Goal: Transaction & Acquisition: Book appointment/travel/reservation

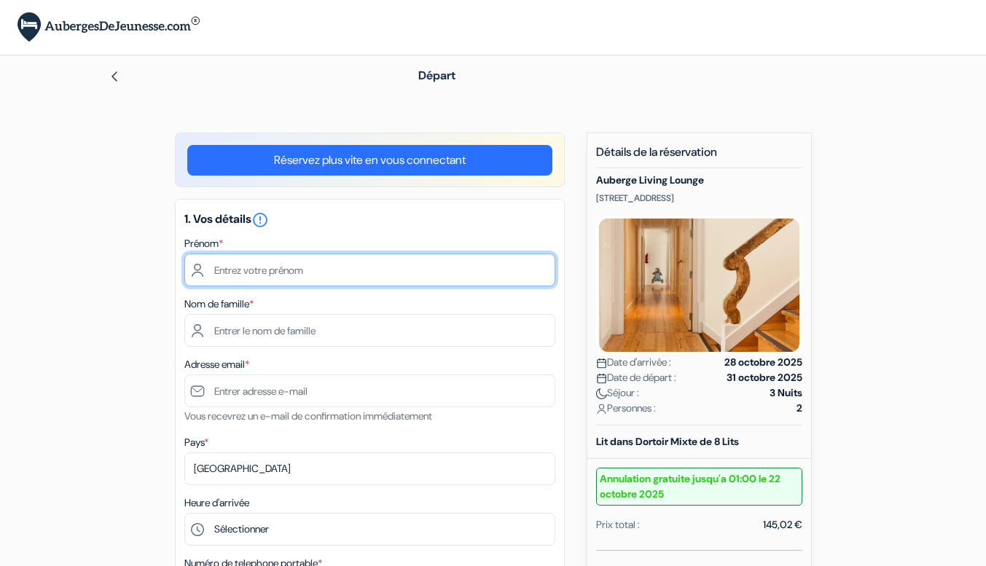
click at [286, 270] on input "text" at bounding box center [369, 270] width 371 height 33
click at [302, 270] on input "text" at bounding box center [369, 270] width 371 height 33
type input "Tess"
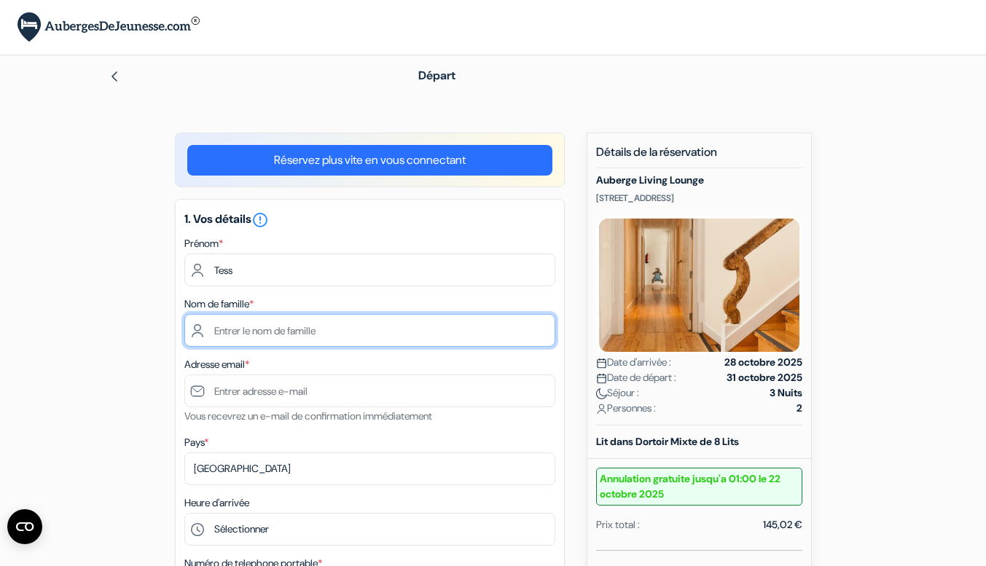
type input "LE FOUILLE"
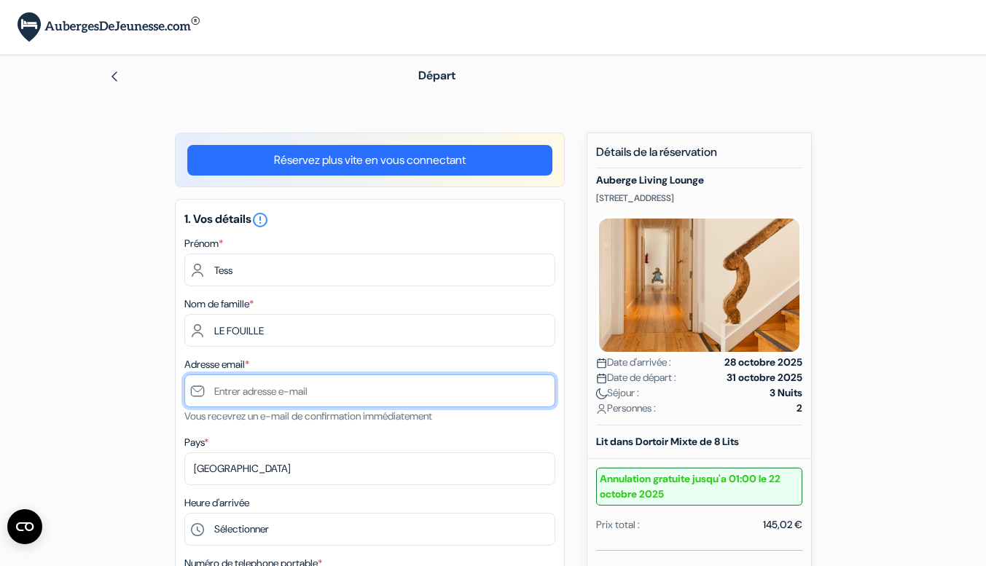
type input "[EMAIL_ADDRESS][DOMAIN_NAME]"
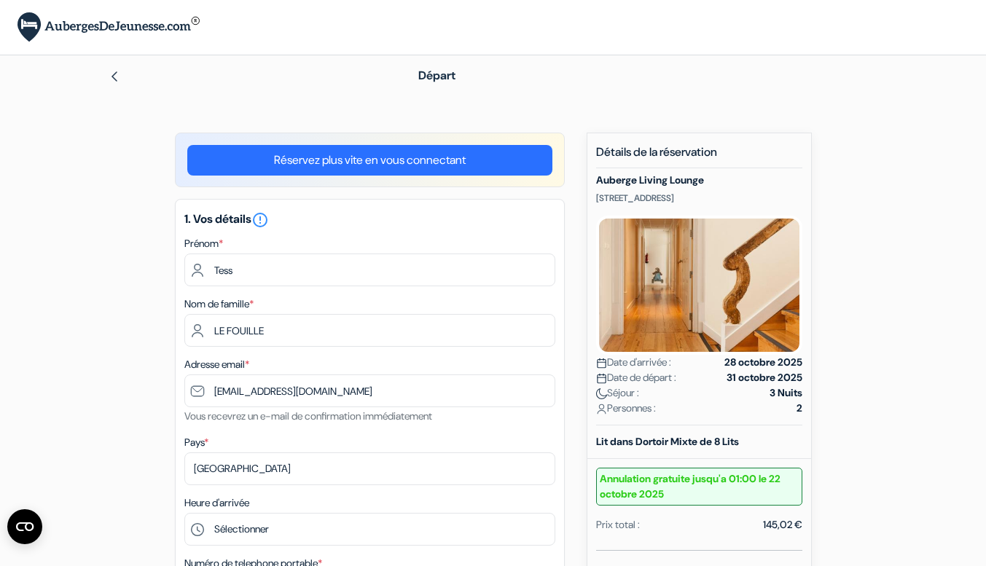
type input "0652232351"
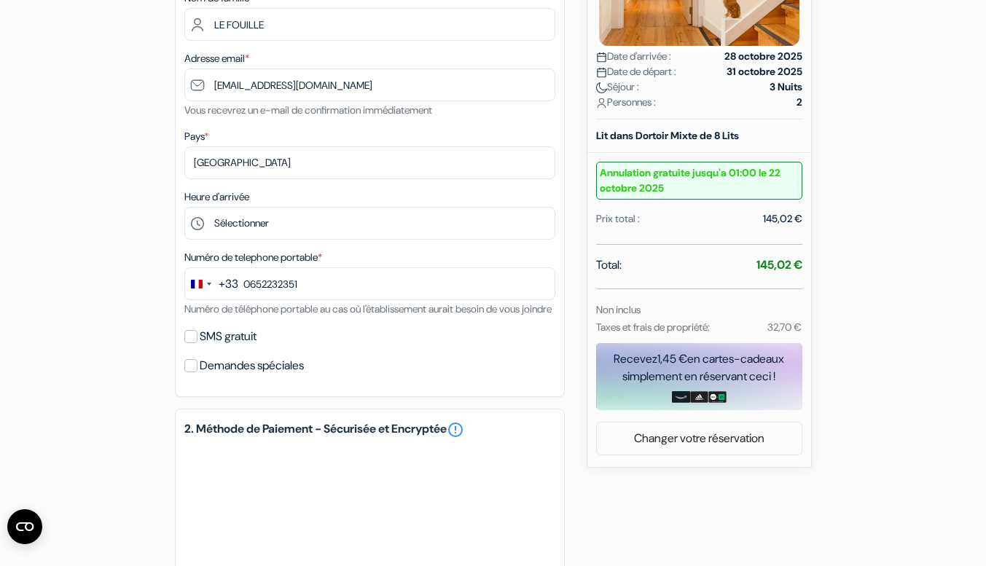
scroll to position [307, 0]
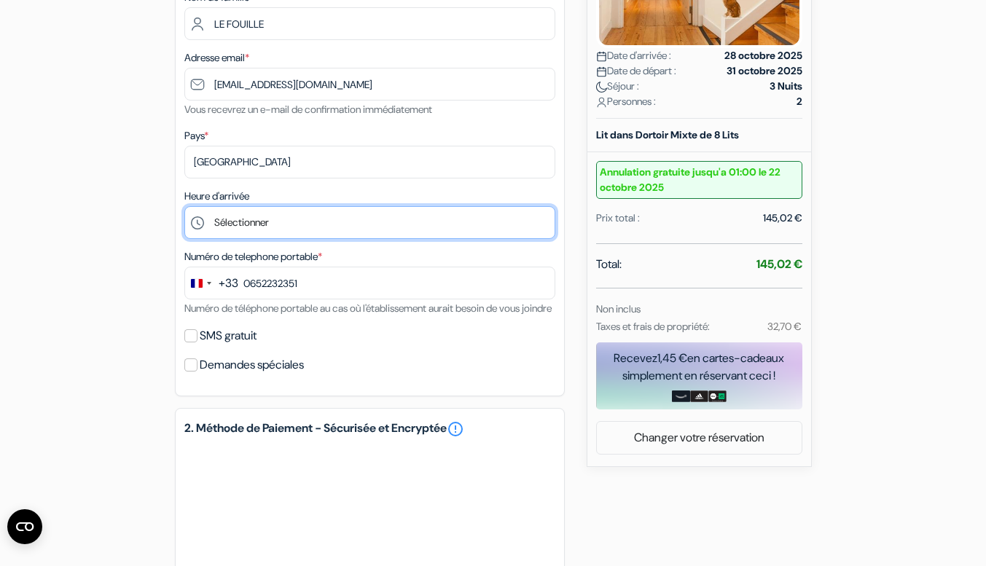
click at [304, 227] on select "Sélectionner 15:00 16:00 17:00 18:00 19:00 20:00 21:00 22:00 23:00 0:00" at bounding box center [369, 222] width 371 height 33
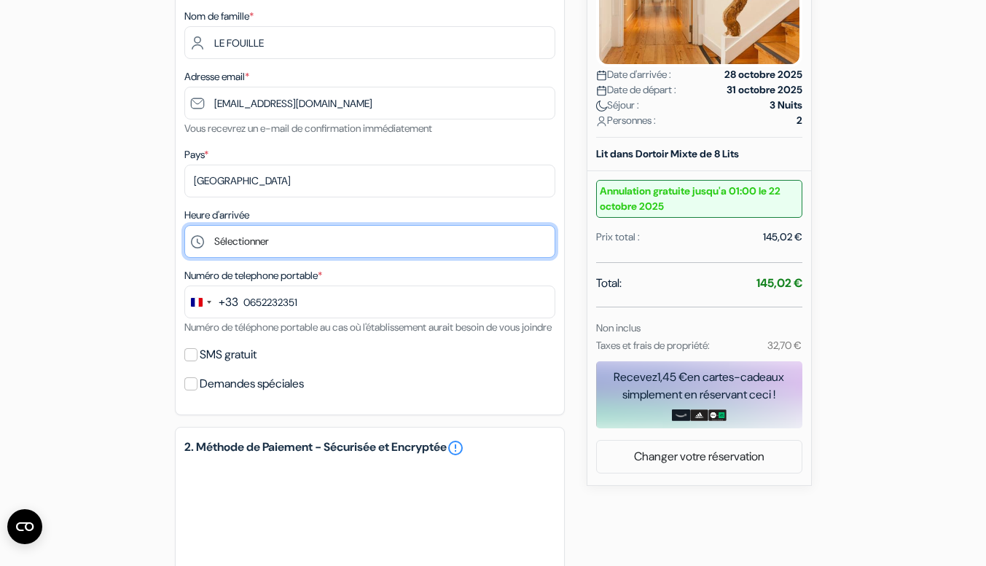
scroll to position [304, 0]
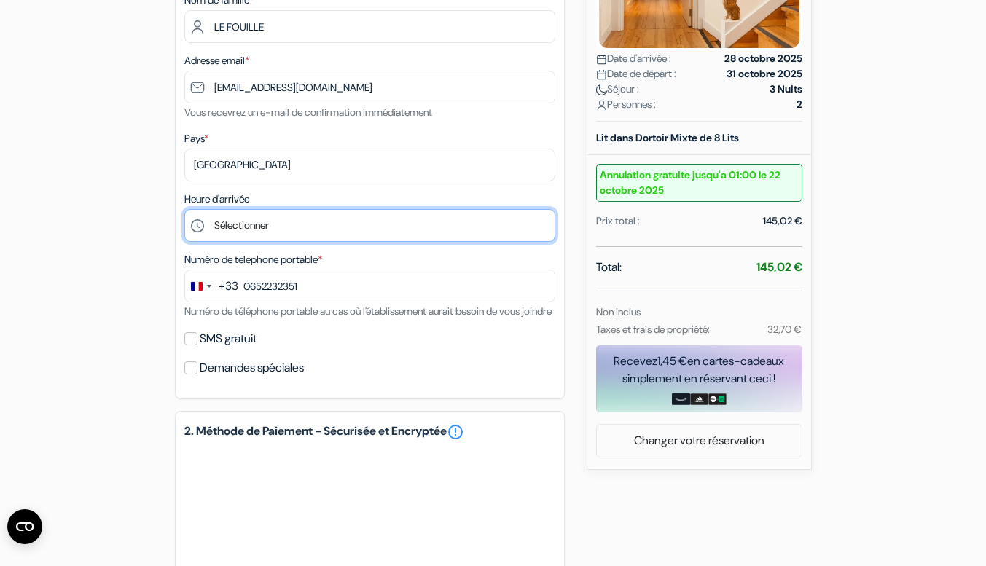
click at [281, 227] on select "Sélectionner 15:00 16:00 17:00 18:00 19:00 20:00 21:00 22:00 23:00 0:00" at bounding box center [369, 225] width 371 height 33
select select "20"
click at [184, 211] on select "Sélectionner 15:00 16:00 17:00 18:00 19:00 20:00 21:00 22:00 23:00 0:00" at bounding box center [369, 225] width 371 height 33
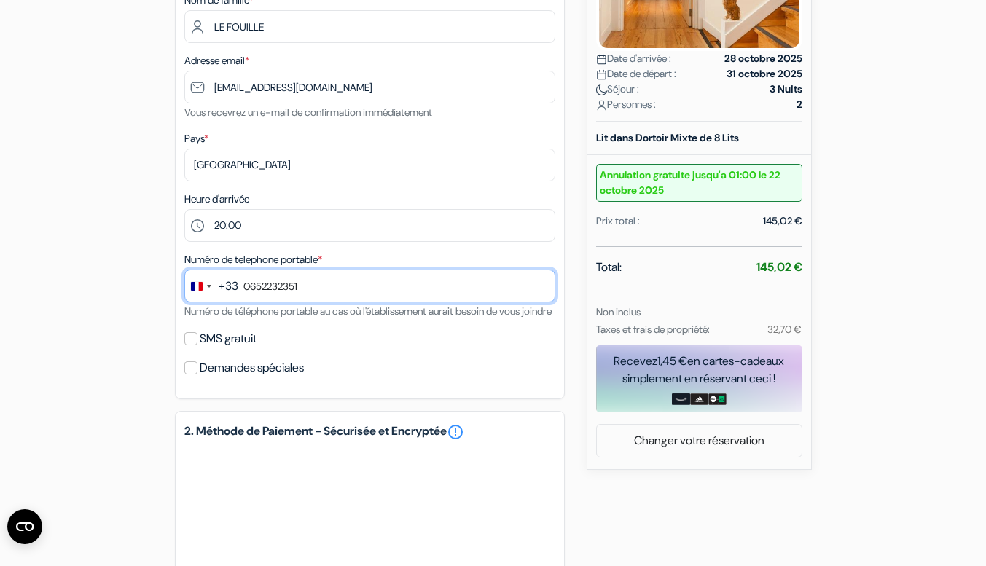
click at [253, 288] on input "0652232351" at bounding box center [369, 286] width 371 height 33
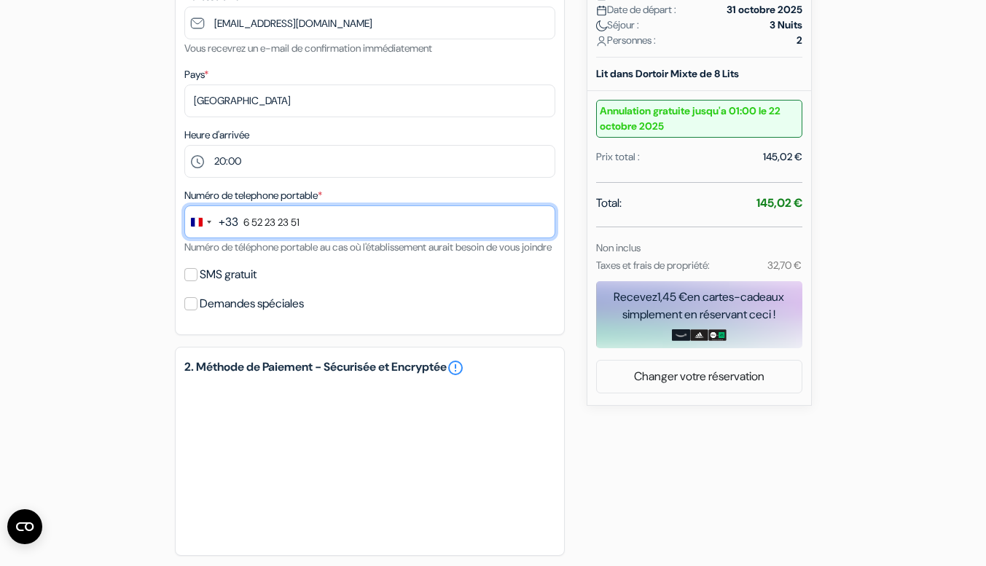
scroll to position [369, 0]
type input "6 52 23 23 51"
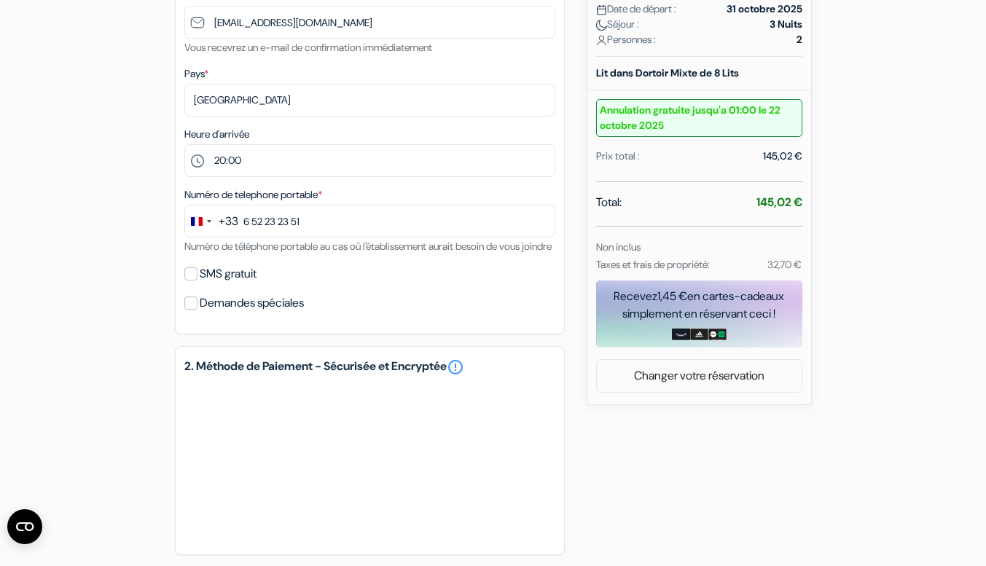
click at [141, 293] on div "add_box Auberge Living Lounge Rua do Crucifixo, 116, 2º, Lisbonne, Portugal Dét…" at bounding box center [493, 272] width 831 height 1016
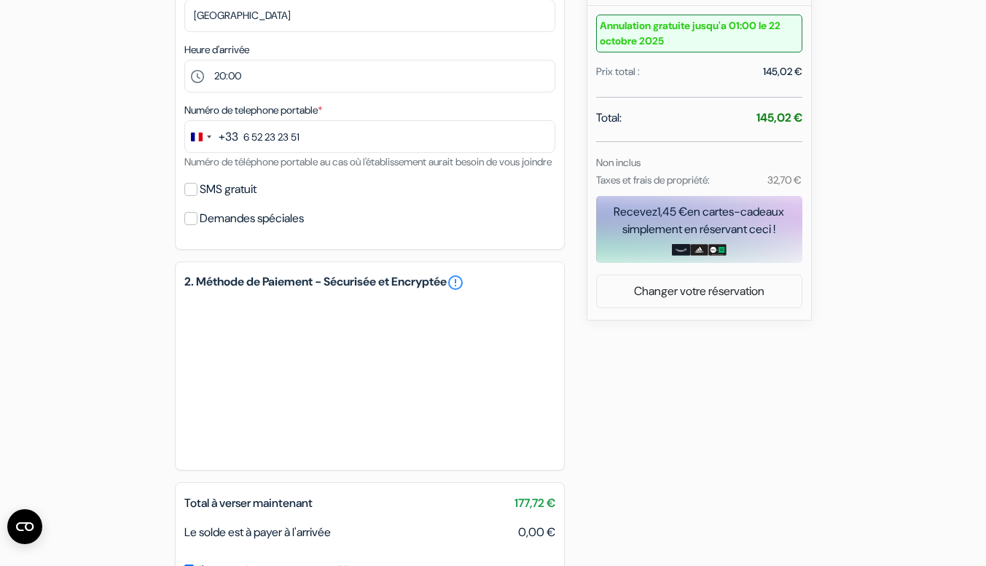
scroll to position [455, 0]
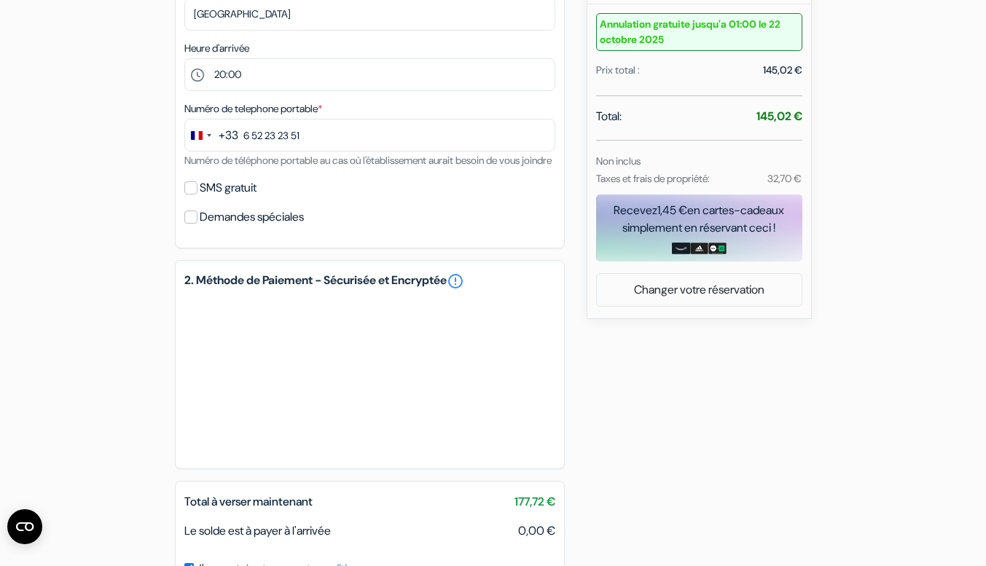
click at [763, 180] on div "32,70 €" at bounding box center [773, 178] width 74 height 17
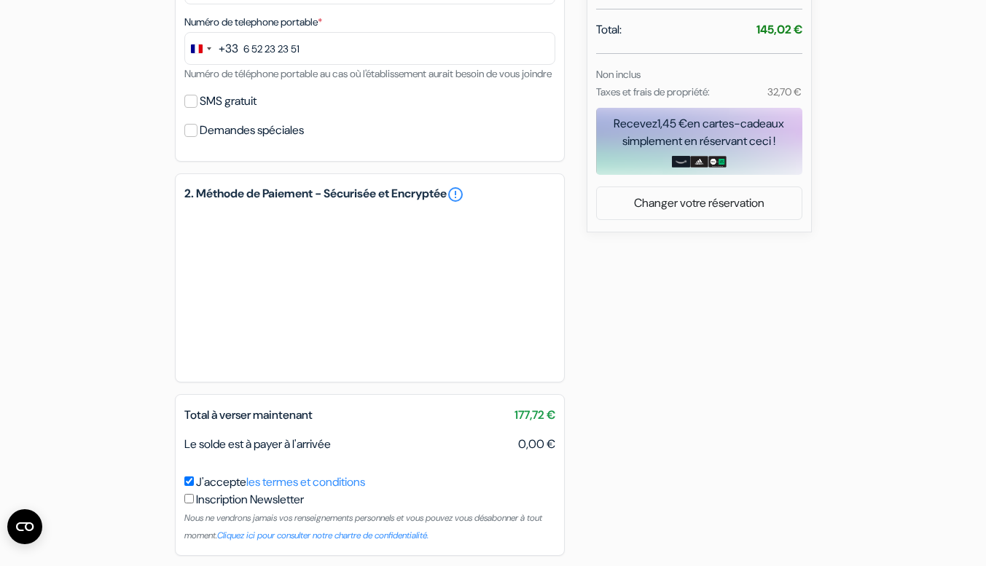
scroll to position [616, 0]
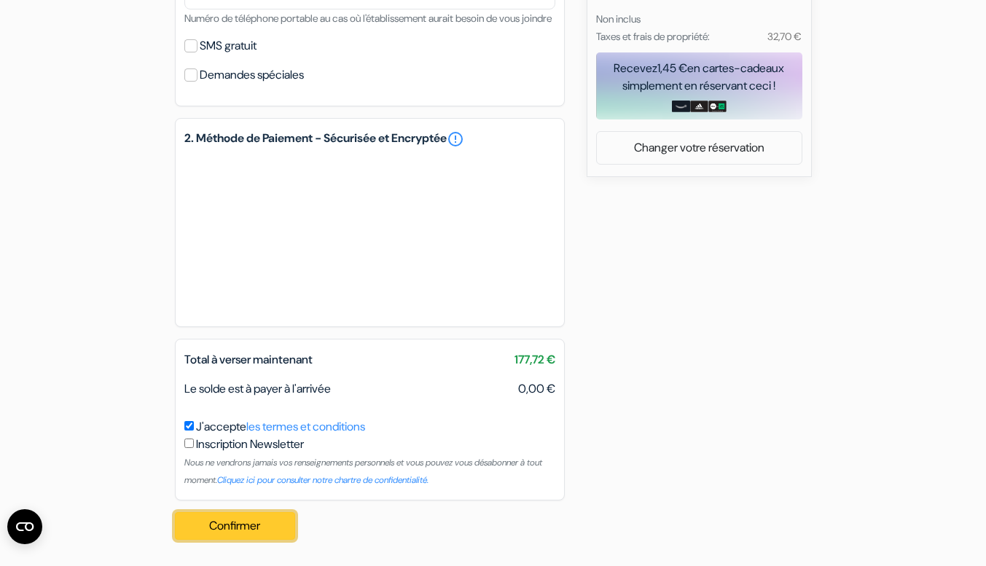
click at [201, 528] on button "Confirmer Loading..." at bounding box center [235, 526] width 121 height 28
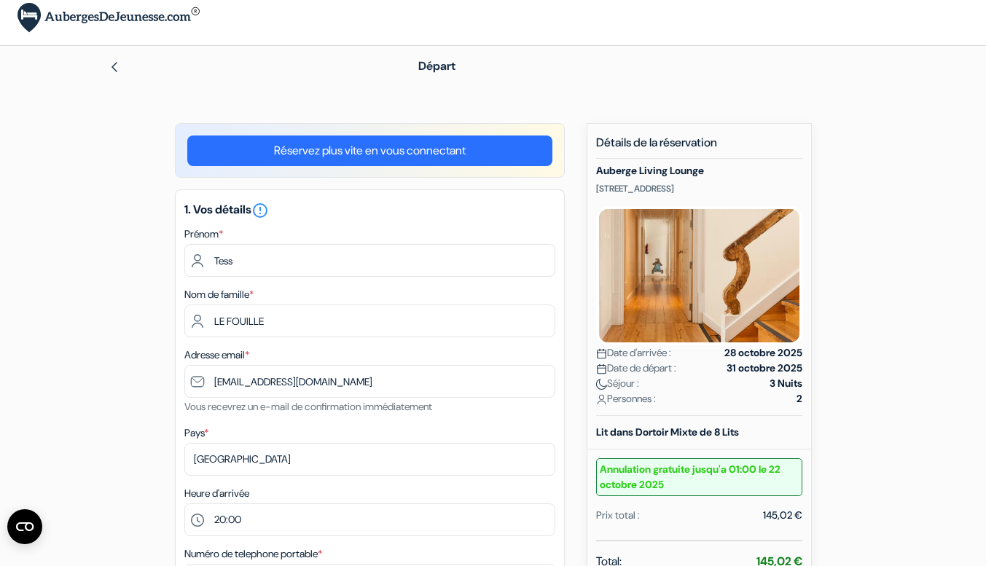
scroll to position [0, 0]
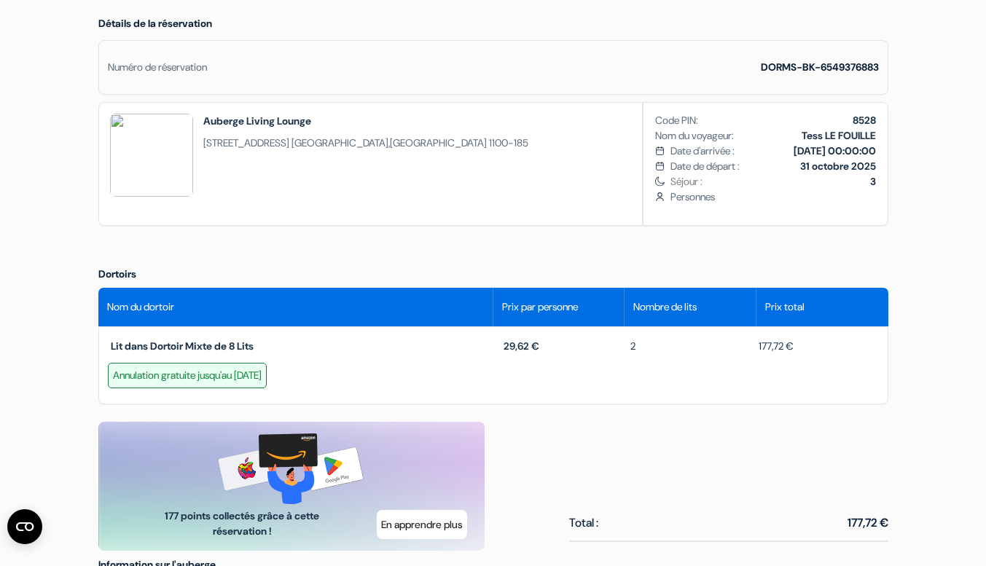
scroll to position [422, 0]
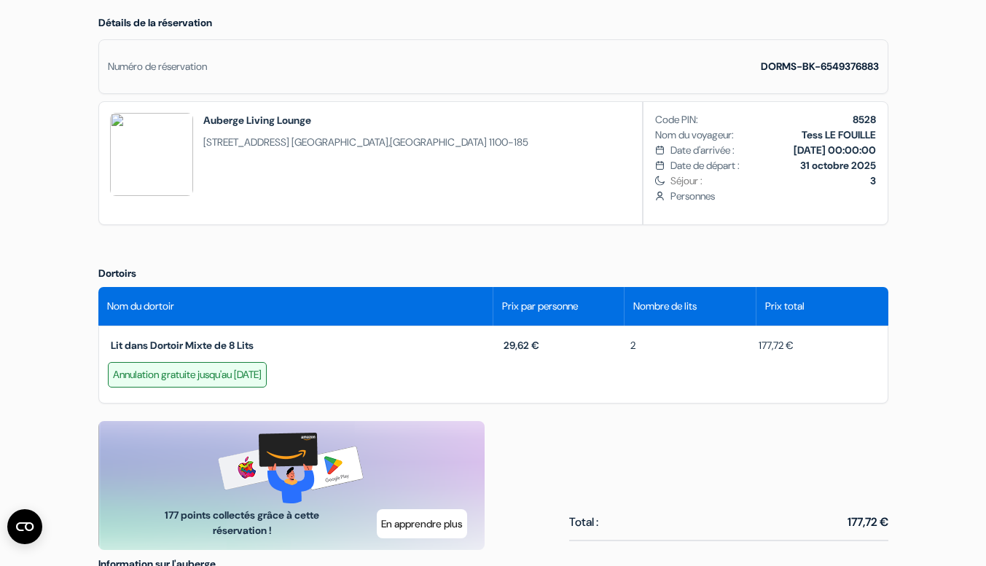
click at [547, 200] on div "Auberge Living Lounge [STREET_ADDRESS] 1100-185 Code PIN: 8528 Nom du voyageur:…" at bounding box center [493, 163] width 790 height 124
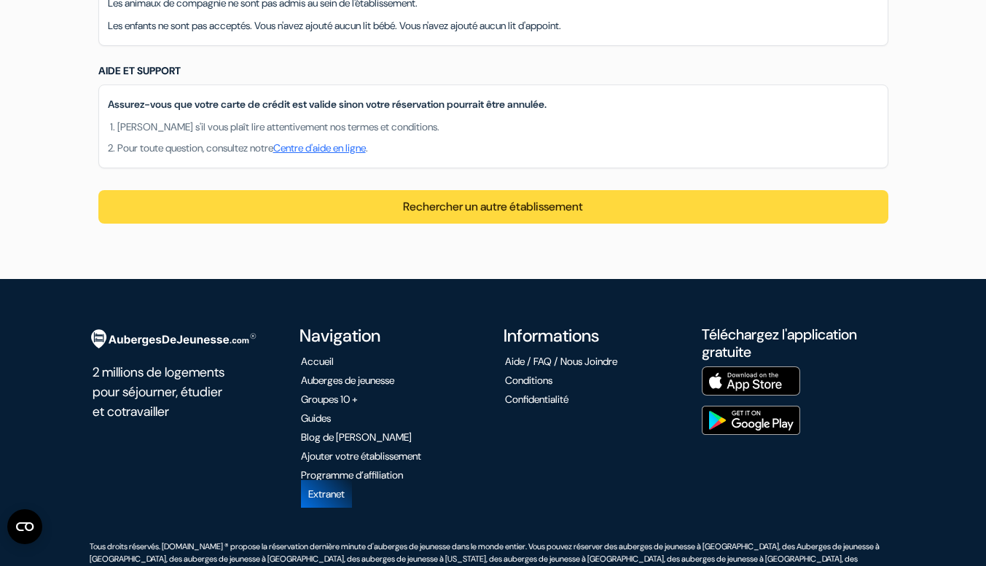
scroll to position [1356, 0]
